Goal: Transaction & Acquisition: Purchase product/service

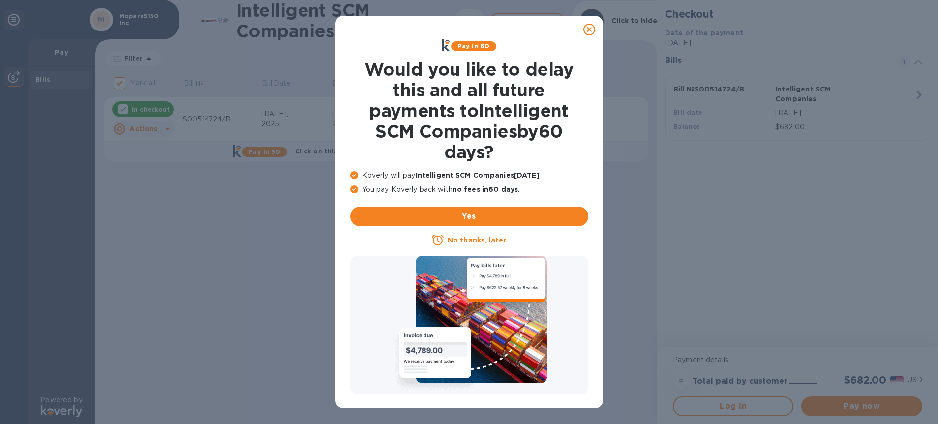
click at [588, 29] on icon at bounding box center [589, 30] width 12 height 12
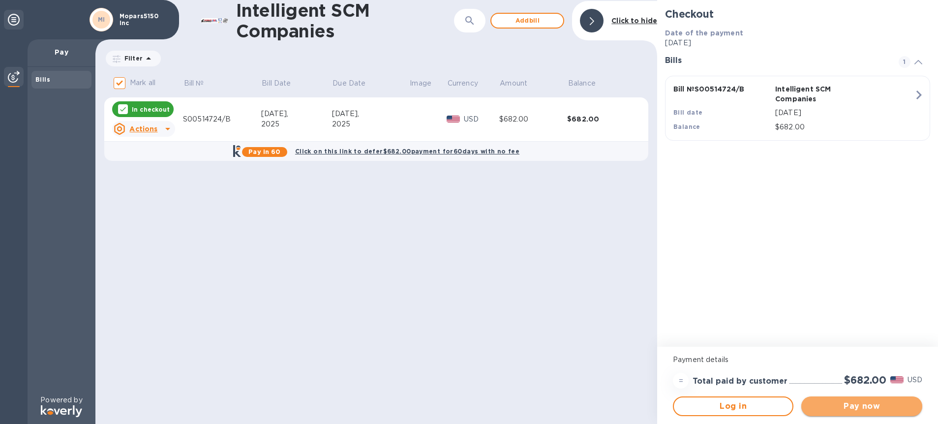
click at [874, 404] on span "Pay now" at bounding box center [861, 406] width 105 height 12
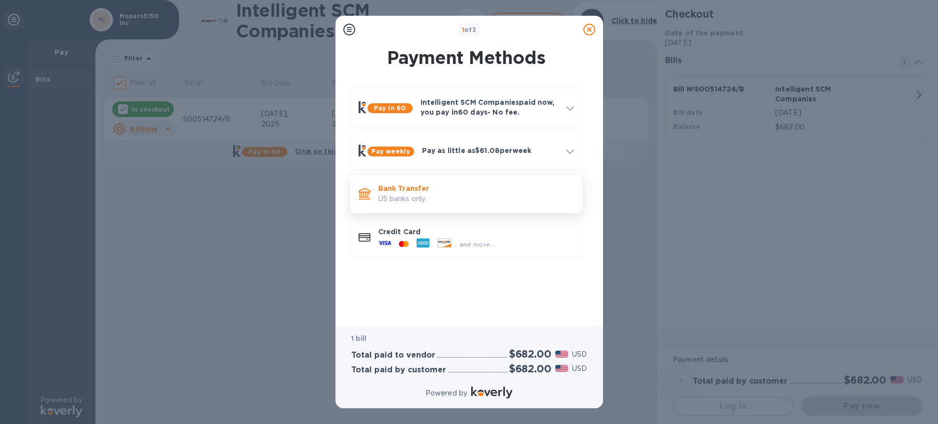
click at [443, 188] on p "Bank Transfer" at bounding box center [476, 188] width 196 height 10
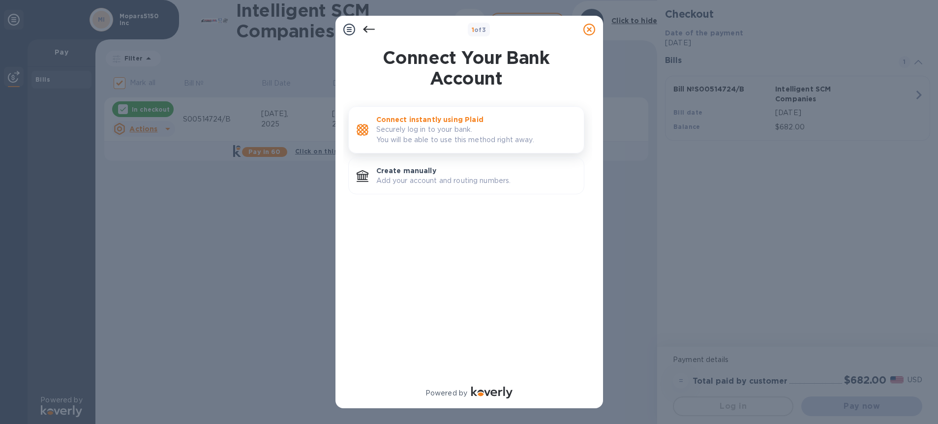
click at [443, 122] on p "Connect instantly using Plaid" at bounding box center [476, 120] width 200 height 10
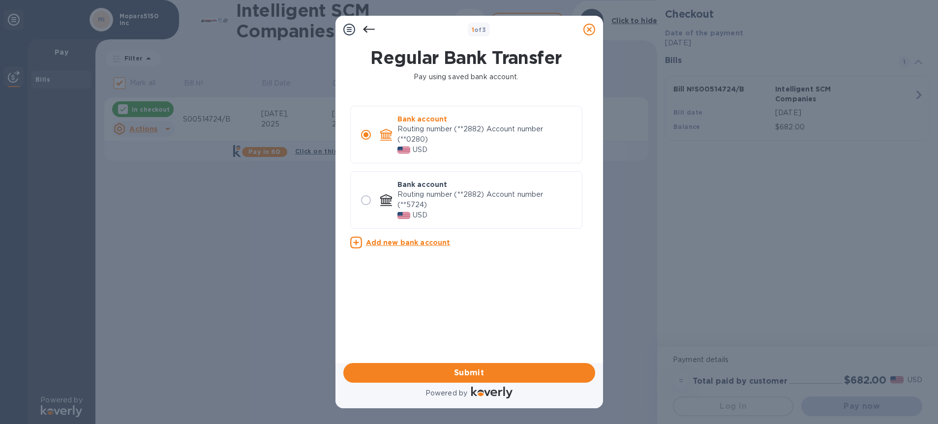
click at [426, 195] on p "Routing number (**2882) Account number (**5724)" at bounding box center [485, 199] width 177 height 21
click at [366, 200] on input "radio" at bounding box center [365, 200] width 21 height 21
radio input "true"
radio input "false"
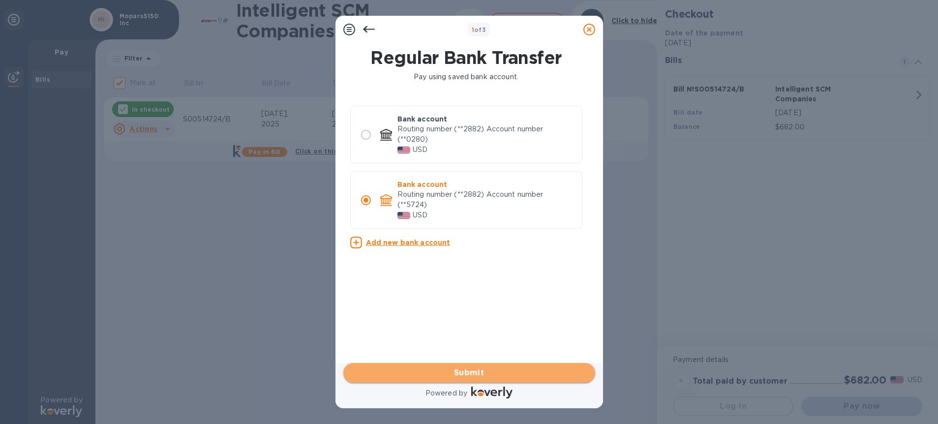
click at [533, 369] on span "Submit" at bounding box center [469, 373] width 236 height 12
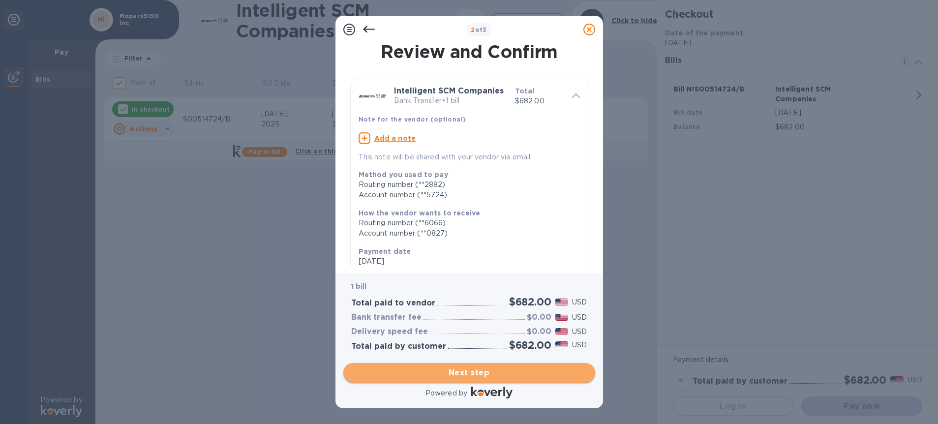
click at [546, 375] on span "Next step" at bounding box center [469, 373] width 236 height 12
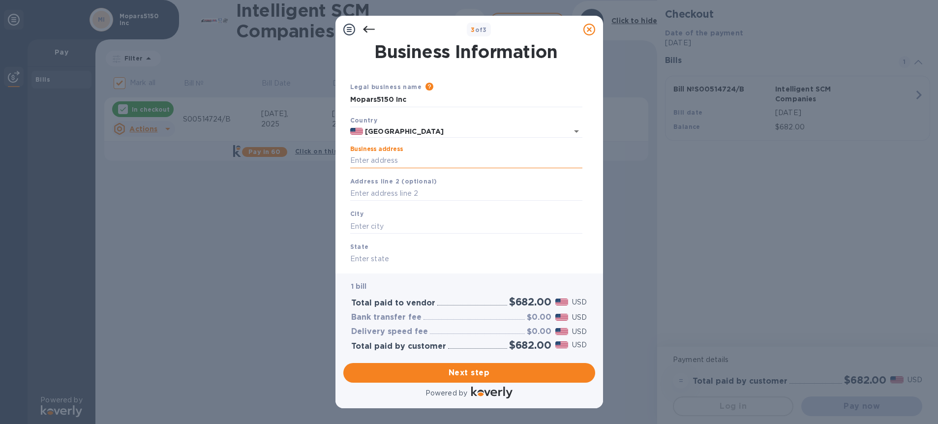
click at [426, 158] on input "Business address" at bounding box center [466, 160] width 232 height 15
type input "[STREET_ADDRESS][PERSON_NAME]"
click at [437, 160] on input "[STREET_ADDRESS][PERSON_NAME]" at bounding box center [466, 160] width 232 height 15
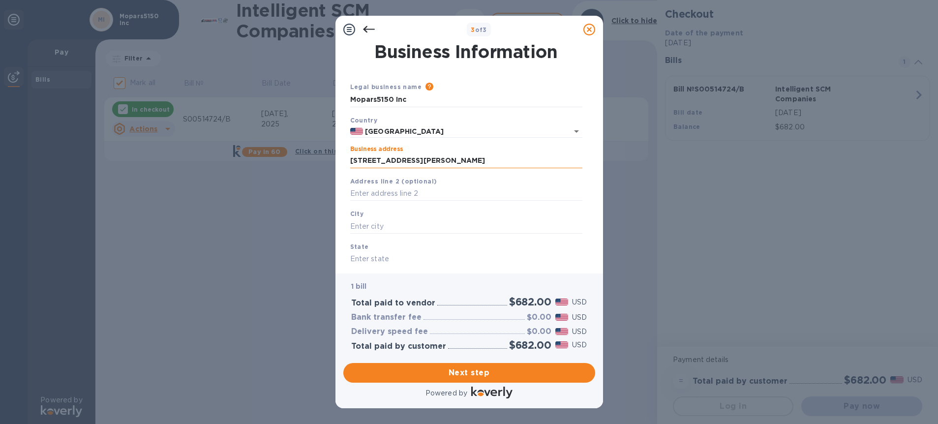
click at [437, 160] on input "[STREET_ADDRESS][PERSON_NAME]" at bounding box center [466, 160] width 232 height 15
drag, startPoint x: 445, startPoint y: 183, endPoint x: 442, endPoint y: 190, distance: 7.7
click at [445, 184] on div "Address line 2 (optional)" at bounding box center [466, 188] width 240 height 33
click at [418, 227] on input "text" at bounding box center [466, 226] width 232 height 15
type input "Brentwood"
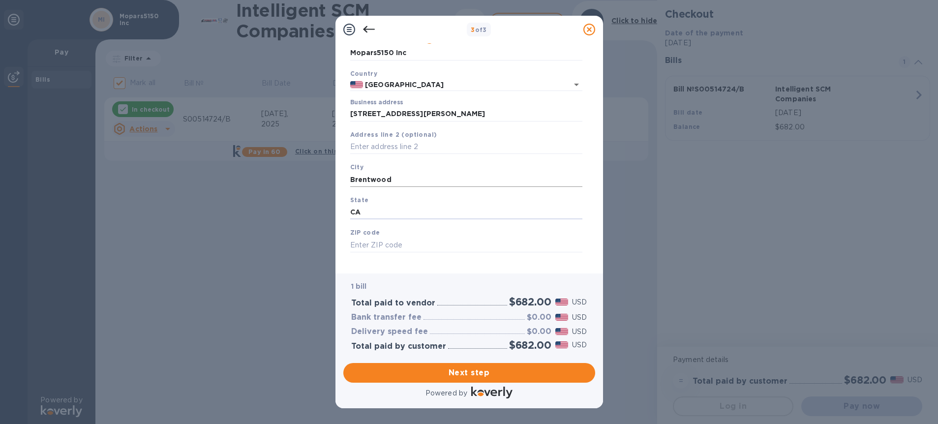
scroll to position [49, 0]
type input "CA"
click at [419, 231] on div "ZIP code" at bounding box center [466, 237] width 240 height 33
click at [415, 239] on input "text" at bounding box center [466, 243] width 232 height 15
type input "94513"
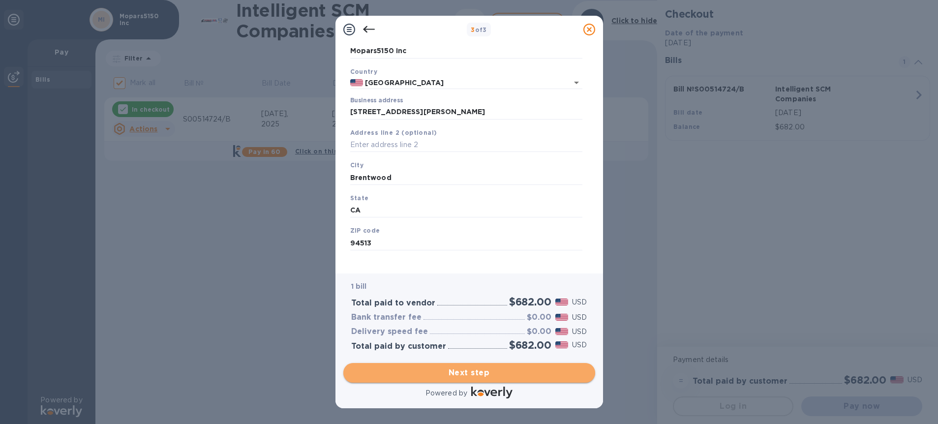
click at [473, 370] on span "Next step" at bounding box center [469, 373] width 236 height 12
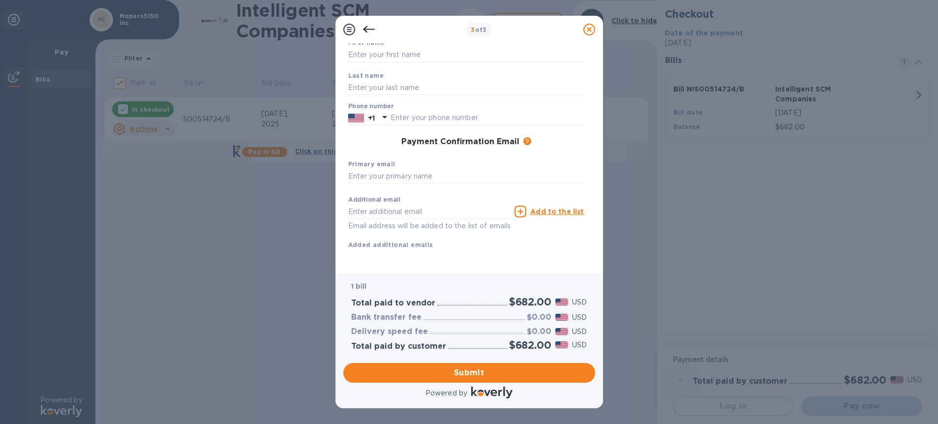
scroll to position [80, 0]
click at [442, 169] on input "text" at bounding box center [466, 176] width 236 height 15
type input "[PERSON_NAME][EMAIL_ADDRESS][PERSON_NAME][DOMAIN_NAME]"
click at [454, 220] on div "Additional email Email address will be added to the list of emails" at bounding box center [429, 211] width 167 height 44
click at [492, 370] on span "Submit" at bounding box center [469, 373] width 236 height 12
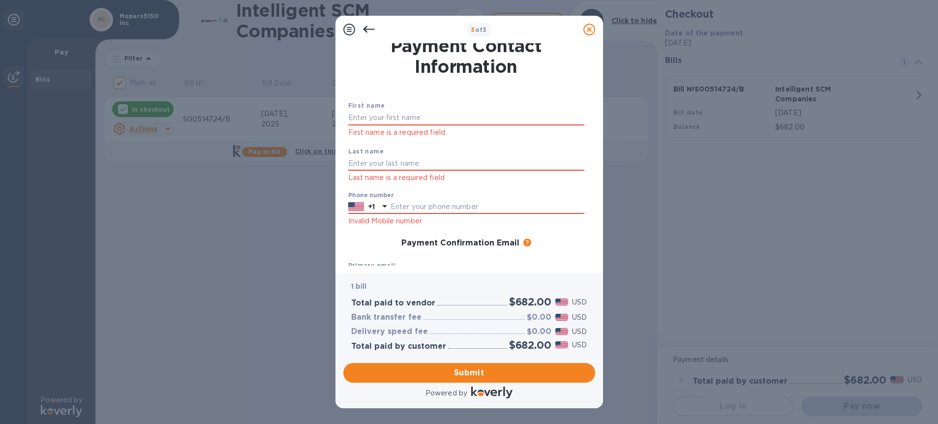
scroll to position [1, 0]
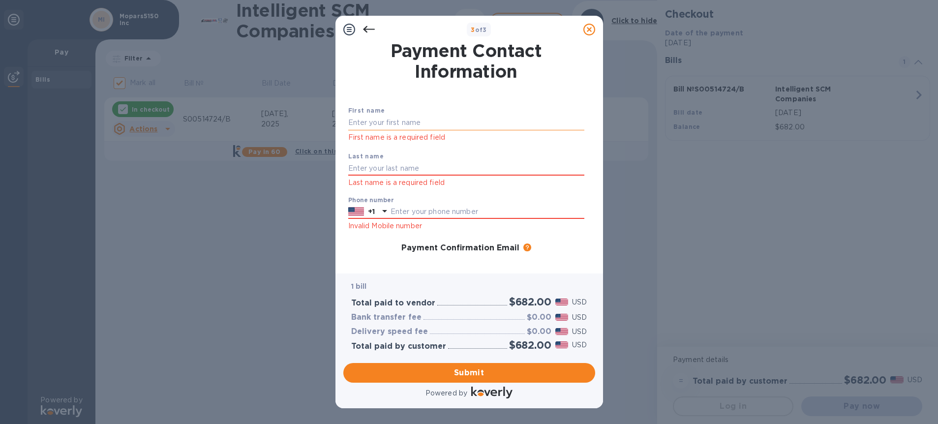
click at [422, 119] on input "text" at bounding box center [466, 123] width 236 height 15
type input "[PERSON_NAME]"
type input "5055033274"
click at [378, 254] on div "Payment Confirmation Email The added email addresses will be used to send the p…" at bounding box center [466, 248] width 244 height 18
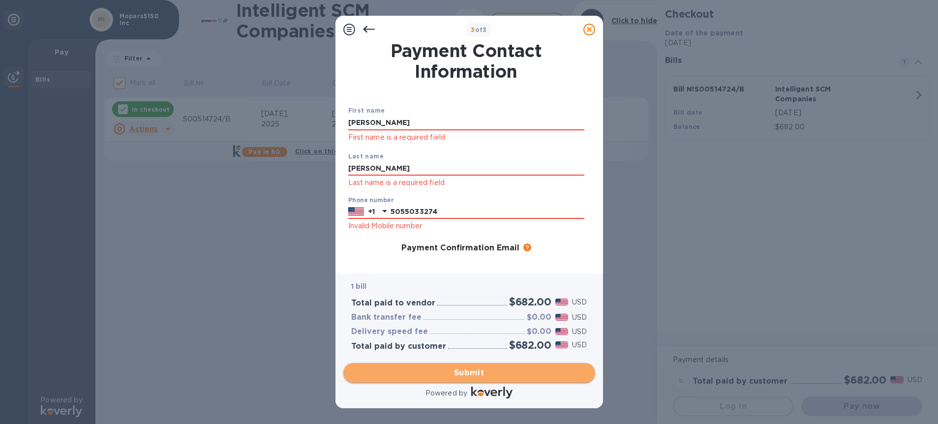
click at [475, 372] on span "Submit" at bounding box center [469, 373] width 236 height 12
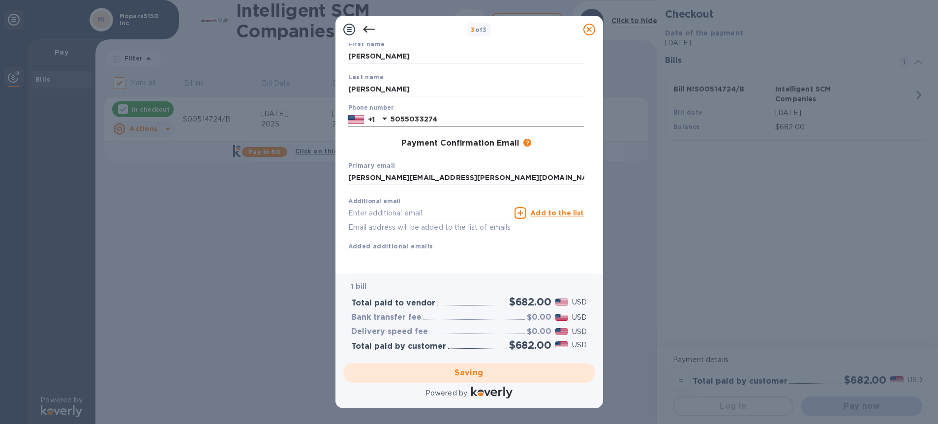
scroll to position [80, 0]
checkbox input "false"
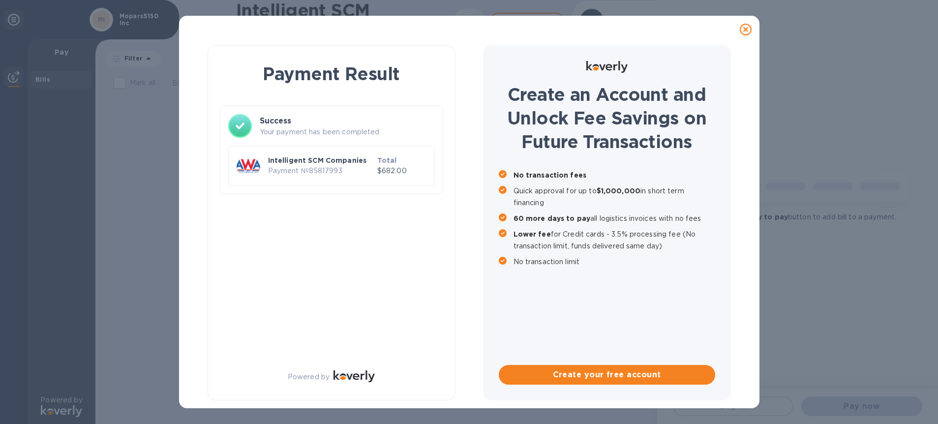
scroll to position [0, 0]
